Goal: Information Seeking & Learning: Learn about a topic

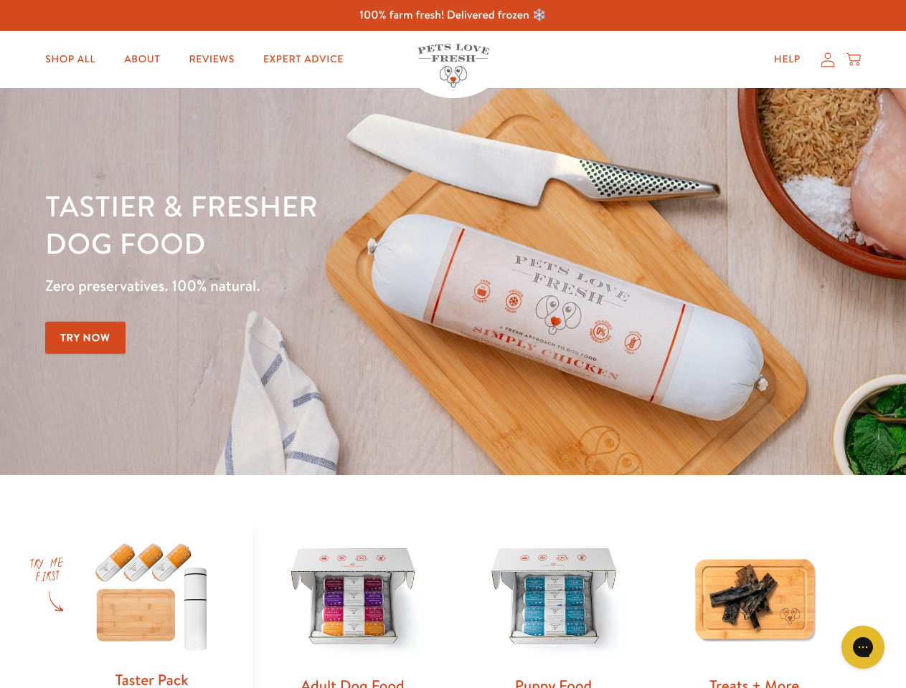
click at [452, 344] on div "Tastier & fresher dog food Zero preservatives. 100% natural. Try Now" at bounding box center [316, 281] width 543 height 189
click at [863, 647] on icon "Gorgias live chat" at bounding box center [862, 647] width 14 height 14
